Goal: Information Seeking & Learning: Learn about a topic

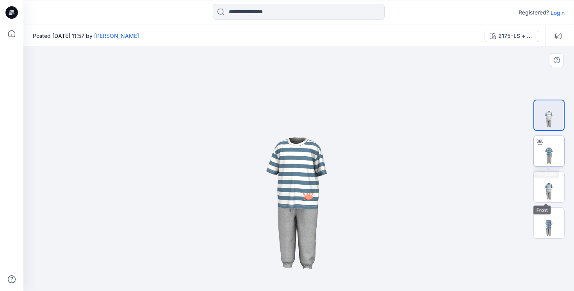
click at [545, 154] on img at bounding box center [549, 151] width 30 height 30
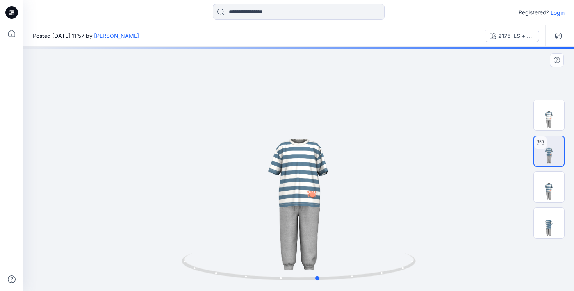
drag, startPoint x: 317, startPoint y: 212, endPoint x: 327, endPoint y: 214, distance: 9.6
click at [327, 214] on div at bounding box center [298, 169] width 551 height 244
drag, startPoint x: 316, startPoint y: 277, endPoint x: 294, endPoint y: 274, distance: 22.0
click at [294, 274] on icon at bounding box center [300, 267] width 236 height 29
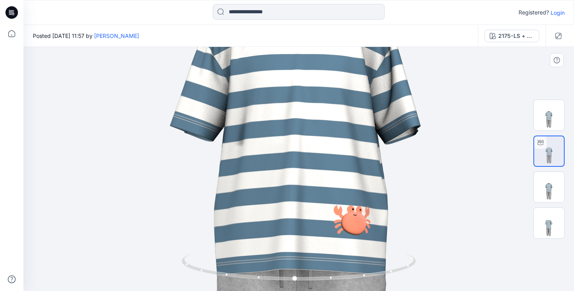
drag, startPoint x: 334, startPoint y: 209, endPoint x: 334, endPoint y: 134, distance: 75.4
click at [334, 134] on img at bounding box center [298, 114] width 1021 height 1021
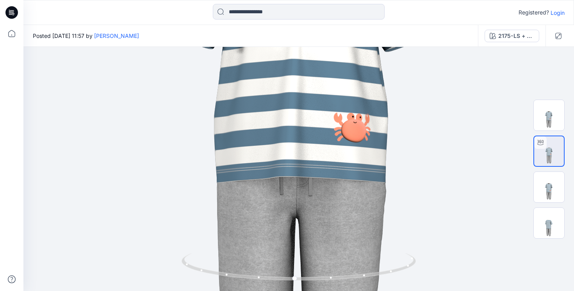
drag, startPoint x: 338, startPoint y: 141, endPoint x: 338, endPoint y: 34, distance: 107.0
click at [338, 34] on div "Posted [DATE] 11:57 by [PERSON_NAME] 2175-LS + crab 2175-LS + crab Loading... M…" at bounding box center [298, 158] width 551 height 266
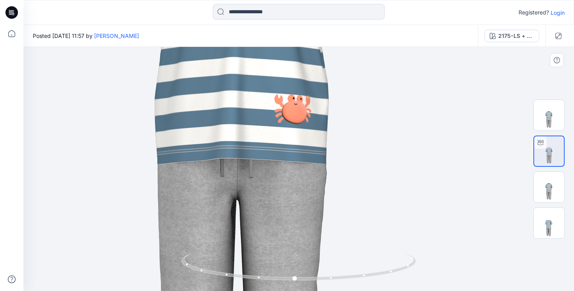
drag, startPoint x: 339, startPoint y: 98, endPoint x: 277, endPoint y: 112, distance: 64.0
click at [277, 113] on img at bounding box center [239, 3] width 1021 height 1021
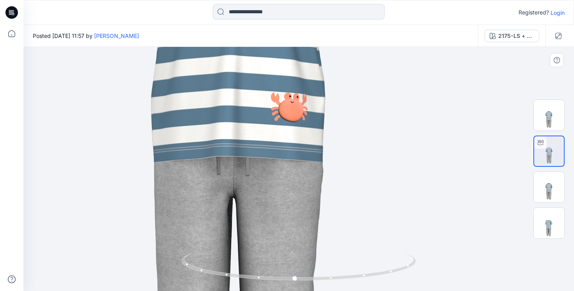
drag, startPoint x: 316, startPoint y: 179, endPoint x: 301, endPoint y: 179, distance: 15.2
click at [301, 179] on img at bounding box center [235, 1] width 1021 height 1021
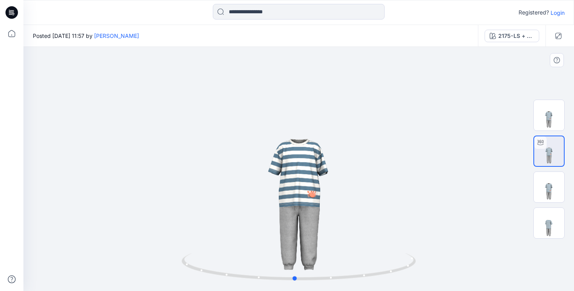
drag, startPoint x: 335, startPoint y: 230, endPoint x: 324, endPoint y: 226, distance: 11.8
click at [324, 226] on div at bounding box center [298, 169] width 551 height 244
drag, startPoint x: 324, startPoint y: 226, endPoint x: 355, endPoint y: 226, distance: 30.9
click at [355, 226] on div at bounding box center [298, 169] width 551 height 244
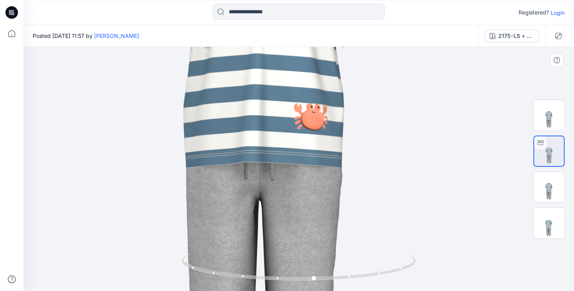
drag, startPoint x: 357, startPoint y: 187, endPoint x: 311, endPoint y: 193, distance: 46.5
click at [311, 193] on img at bounding box center [262, 20] width 942 height 942
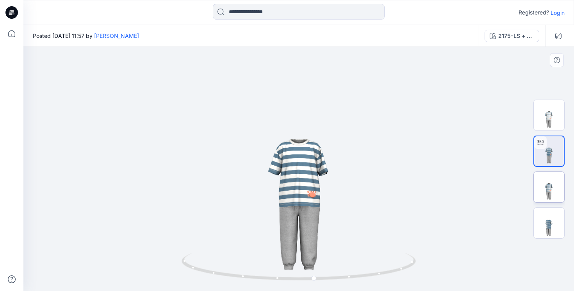
click at [550, 192] on img at bounding box center [549, 187] width 30 height 30
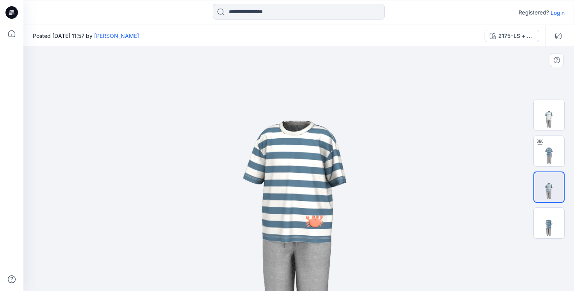
drag, startPoint x: 406, startPoint y: 220, endPoint x: 429, endPoint y: 225, distance: 23.7
click at [429, 225] on img at bounding box center [298, 174] width 417 height 417
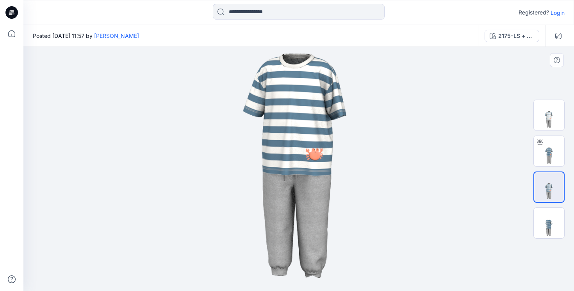
drag, startPoint x: 429, startPoint y: 225, endPoint x: 432, endPoint y: 158, distance: 67.3
click at [432, 158] on img at bounding box center [298, 107] width 417 height 417
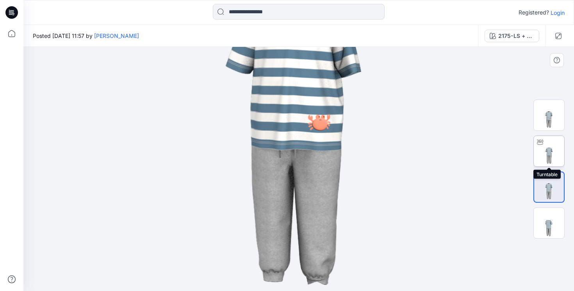
click at [556, 148] on img at bounding box center [549, 151] width 30 height 30
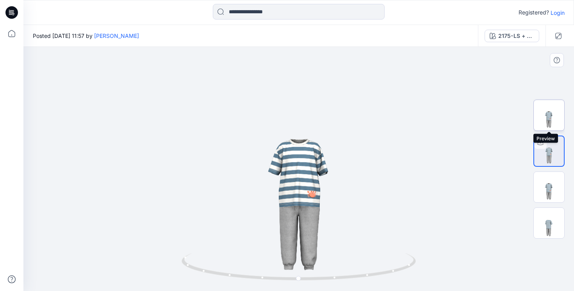
click at [559, 123] on img at bounding box center [549, 115] width 30 height 30
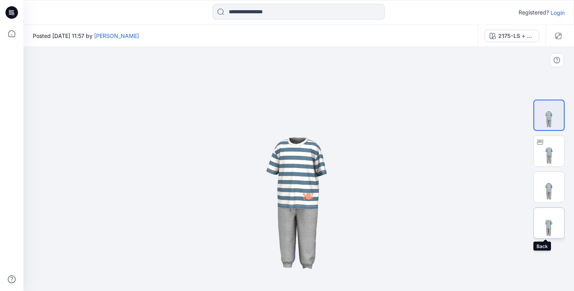
click at [556, 236] on img at bounding box center [549, 223] width 30 height 30
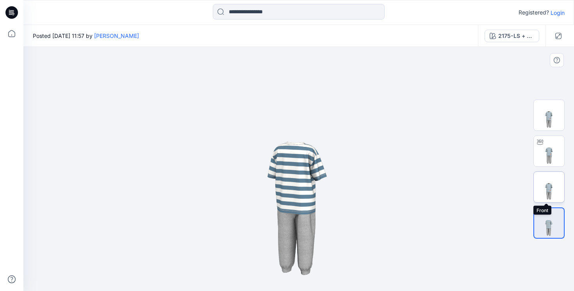
click at [547, 200] on img at bounding box center [549, 187] width 30 height 30
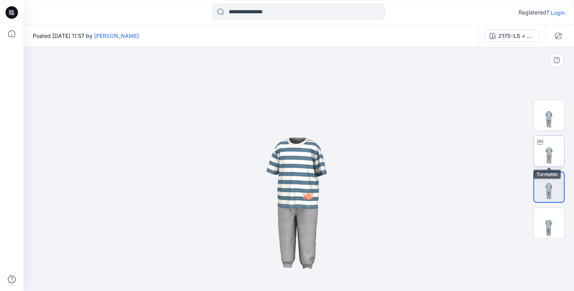
click at [554, 160] on img at bounding box center [549, 151] width 30 height 30
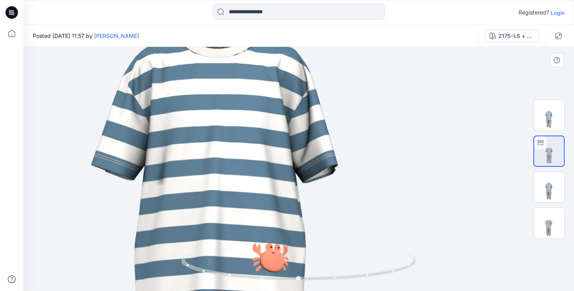
drag, startPoint x: 368, startPoint y: 191, endPoint x: 292, endPoint y: 147, distance: 87.9
click at [292, 147] on img at bounding box center [217, 154] width 1005 height 1005
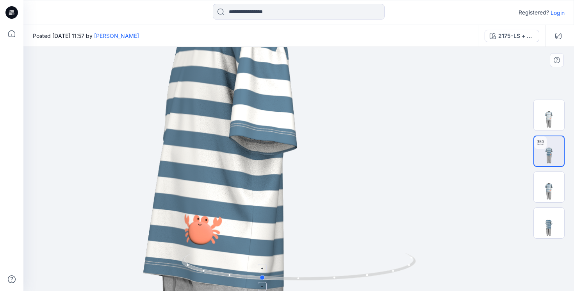
drag, startPoint x: 343, startPoint y: 279, endPoint x: 307, endPoint y: 268, distance: 37.6
click at [305, 271] on icon at bounding box center [300, 267] width 236 height 29
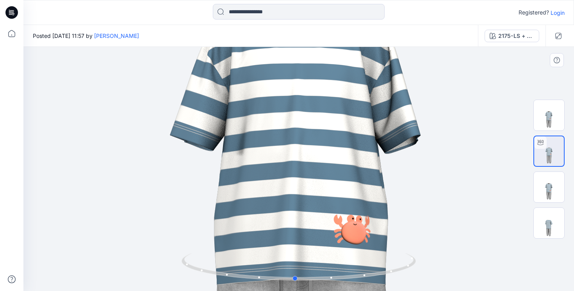
drag, startPoint x: 264, startPoint y: 278, endPoint x: 295, endPoint y: 282, distance: 31.2
click at [295, 282] on div at bounding box center [299, 271] width 234 height 39
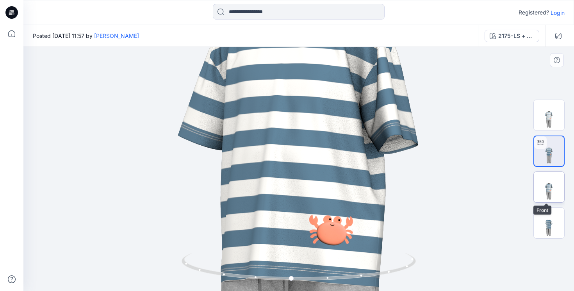
click at [545, 193] on img at bounding box center [549, 187] width 30 height 30
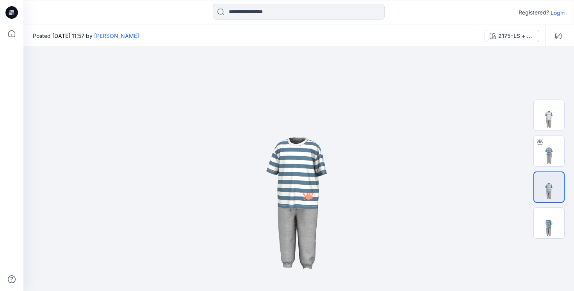
click at [207, 2] on div "Registered? Login" at bounding box center [298, 12] width 551 height 25
